Goal: Check status: Check status

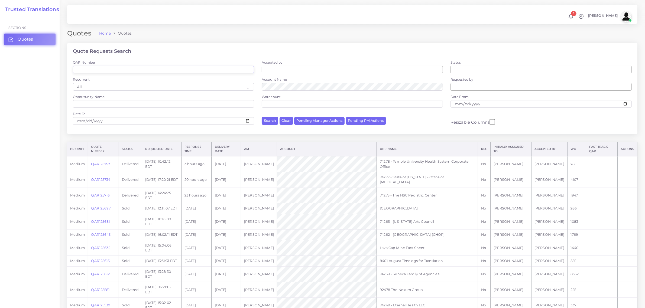
click at [111, 69] on input "QAR Number" at bounding box center [163, 70] width 181 height 8
paste input "QAR124949"
type input "QAR124949"
click at [262, 117] on button "Search" at bounding box center [270, 121] width 17 height 8
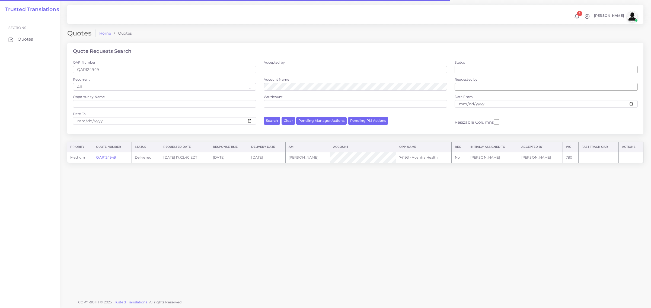
click at [108, 159] on link "QAR124949" at bounding box center [106, 158] width 20 height 4
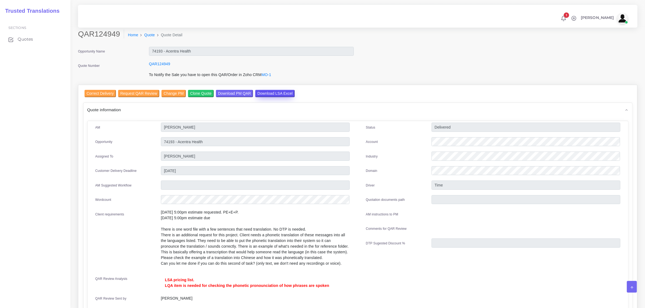
click at [262, 93] on input "Download LSA Excel" at bounding box center [275, 93] width 40 height 7
